Goal: Task Accomplishment & Management: Use online tool/utility

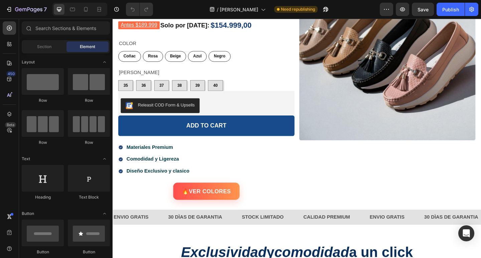
scroll to position [167, 0]
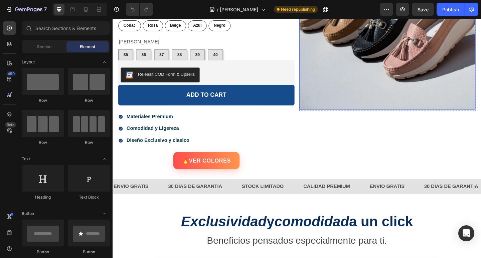
click at [368, 89] on img at bounding box center [411, 22] width 192 height 192
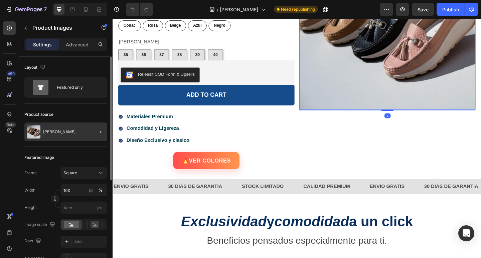
click at [91, 136] on div at bounding box center [97, 132] width 19 height 19
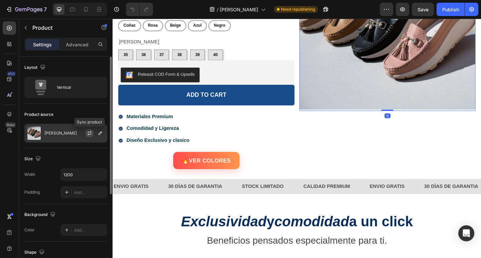
click at [88, 132] on icon "button" at bounding box center [90, 132] width 4 height 2
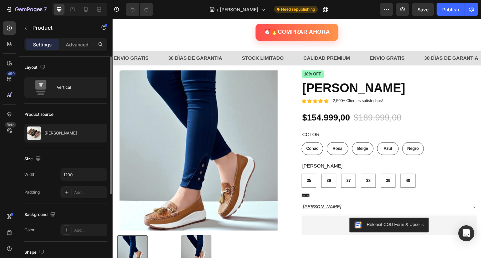
scroll to position [1143, 0]
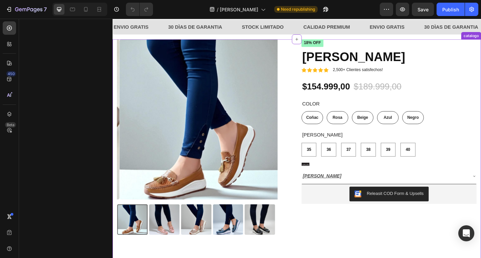
click at [242, 232] on img at bounding box center [238, 237] width 33 height 33
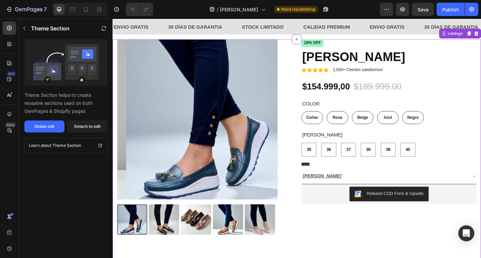
click at [261, 234] on div at bounding box center [204, 237] width 174 height 33
click at [215, 234] on img at bounding box center [203, 237] width 33 height 33
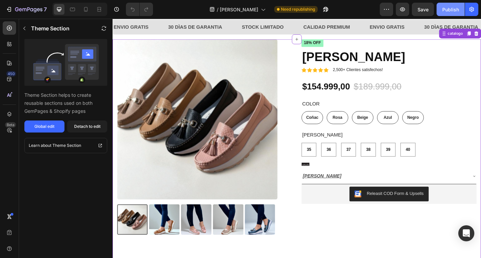
click at [454, 13] on div "Publish" at bounding box center [450, 9] width 17 height 7
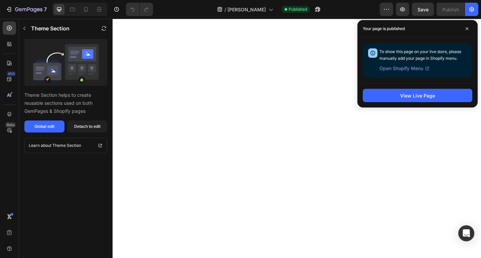
scroll to position [175, 0]
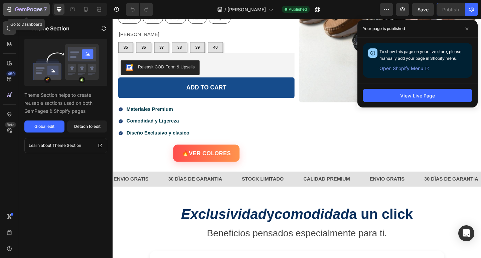
click at [10, 8] on icon "button" at bounding box center [9, 9] width 7 height 7
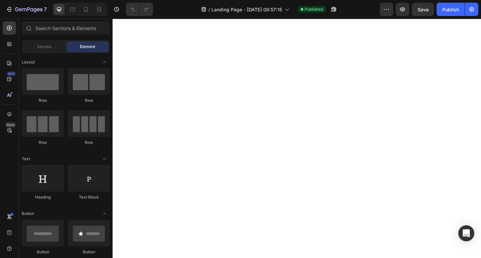
scroll to position [434, 0]
click at [89, 11] on div at bounding box center [85, 9] width 11 height 11
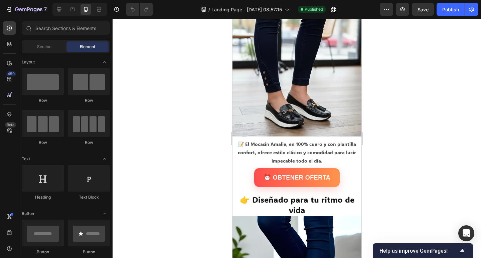
scroll to position [367, 0]
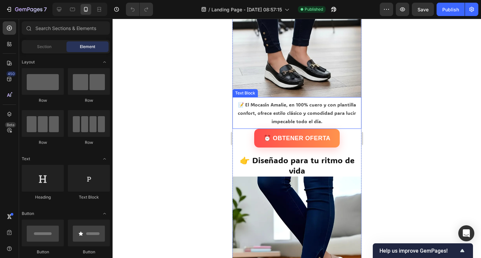
click at [302, 112] on p "📝 El Mocasín Amalie, en 100% cuero y con plantilla confort, ofrece estilo clási…" at bounding box center [297, 112] width 128 height 25
click at [301, 112] on p "📝 El Mocasín Amalie, en 100% cuero y con plantilla confort, ofrece estilo clási…" at bounding box center [297, 112] width 128 height 25
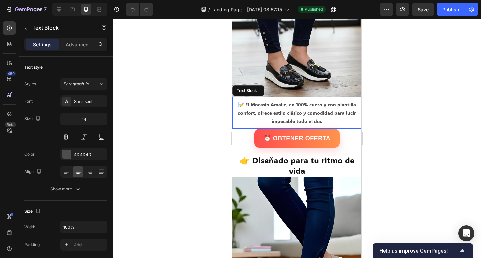
click at [301, 112] on p "📝 El Mocasín Amalie, en 100% cuero y con plantilla confort, ofrece estilo clási…" at bounding box center [297, 112] width 128 height 25
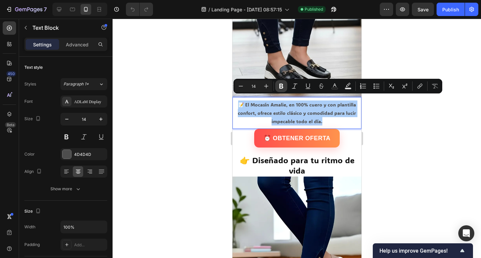
click at [278, 83] on icon "Editor contextual toolbar" at bounding box center [281, 86] width 7 height 7
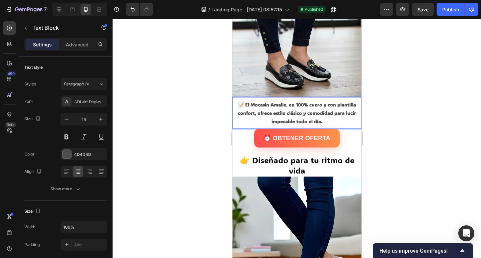
click at [264, 105] on strong "📝 El Mocasín Amalie, en 100% cuero y con plantilla confort, ofrece estilo clási…" at bounding box center [296, 112] width 118 height 23
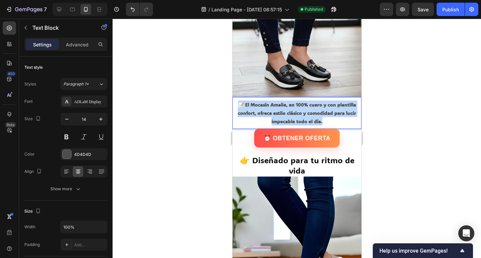
click at [264, 105] on strong "📝 El Mocasín Amalie, en 100% cuero y con plantilla confort, ofrece estilo clási…" at bounding box center [296, 112] width 118 height 23
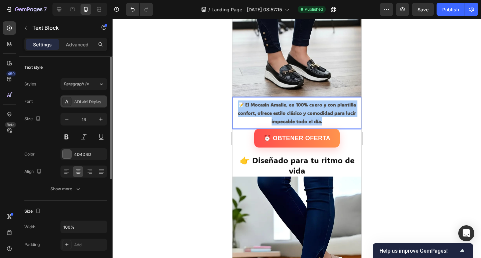
click at [90, 101] on div "ADLaM Display" at bounding box center [89, 102] width 31 height 6
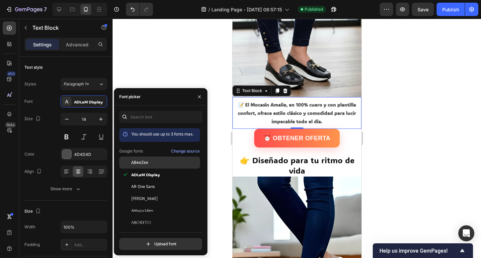
click at [144, 165] on span "ABeeZee" at bounding box center [139, 163] width 17 height 6
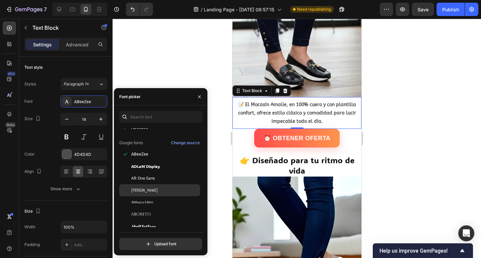
scroll to position [33, 0]
click at [169, 186] on div "Abel" at bounding box center [159, 190] width 81 height 12
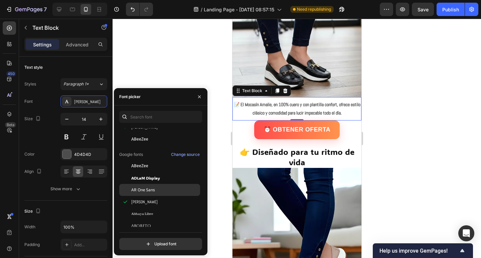
click at [161, 192] on div "AR One Sans" at bounding box center [164, 190] width 67 height 6
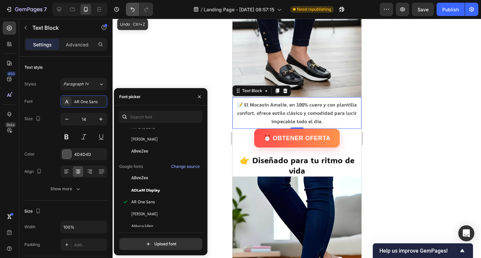
click at [134, 10] on icon "Undo/Redo" at bounding box center [132, 9] width 7 height 7
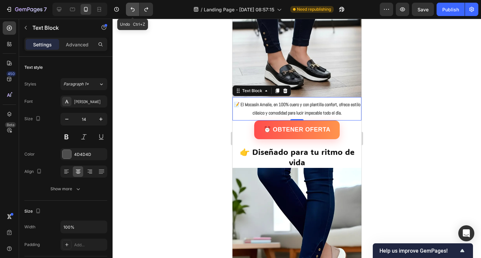
click at [134, 10] on icon "Undo/Redo" at bounding box center [132, 9] width 7 height 7
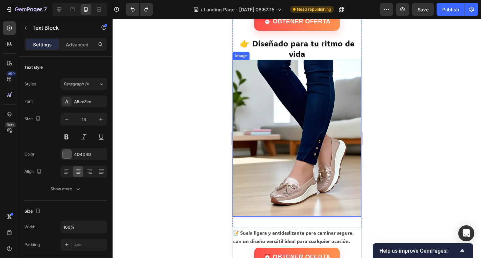
scroll to position [501, 0]
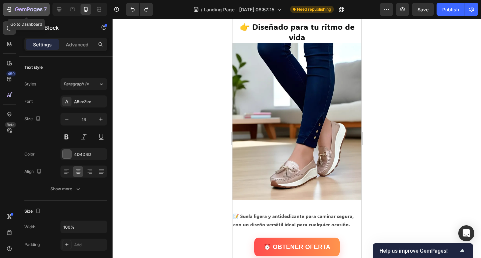
click at [8, 11] on icon "button" at bounding box center [9, 9] width 7 height 7
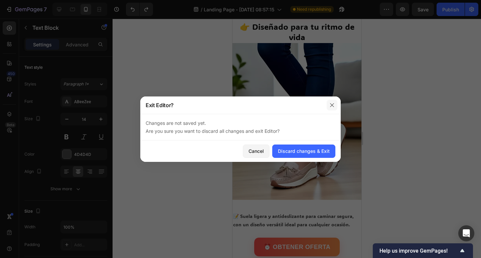
drag, startPoint x: 332, startPoint y: 107, endPoint x: 101, endPoint y: 89, distance: 232.4
click at [332, 107] on icon "button" at bounding box center [331, 104] width 5 height 5
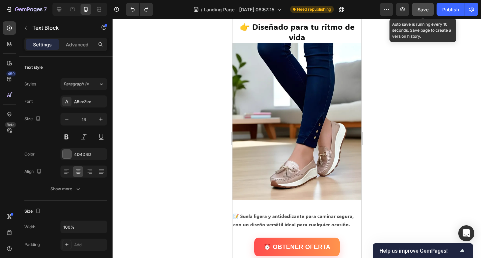
click at [427, 11] on span "Save" at bounding box center [422, 10] width 11 height 6
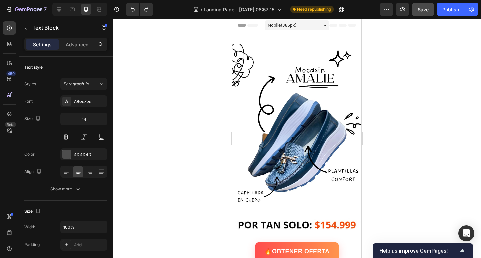
scroll to position [134, 0]
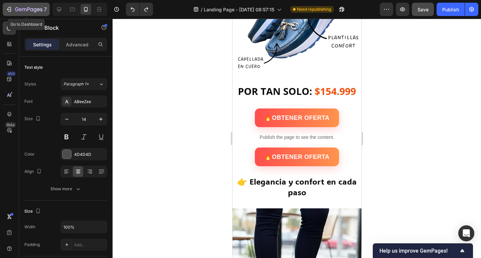
click at [4, 10] on button "7" at bounding box center [26, 9] width 47 height 13
